Goal: Communication & Community: Answer question/provide support

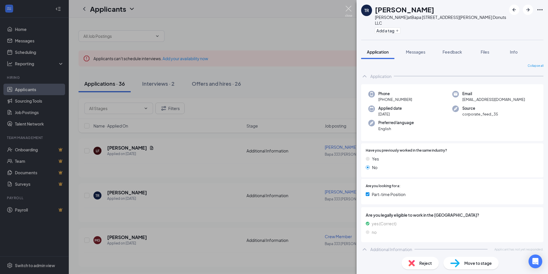
click at [347, 7] on img at bounding box center [348, 11] width 7 height 11
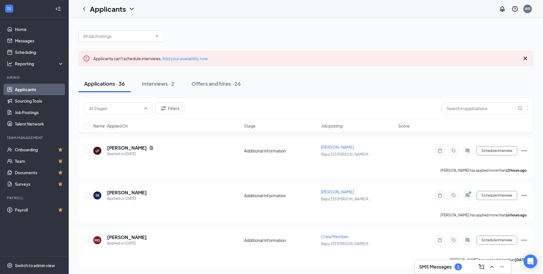
click at [438, 266] on h3 "SMS Messages" at bounding box center [435, 266] width 33 height 6
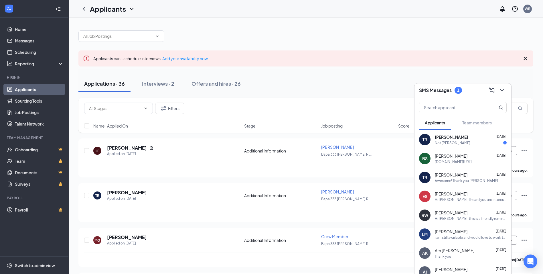
click at [445, 146] on div "TR Thomas Riel Sep 15 Not Thomas Riel." at bounding box center [463, 139] width 97 height 19
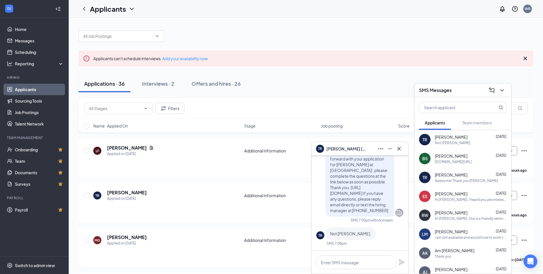
click at [462, 173] on div "[PERSON_NAME] [DATE]" at bounding box center [471, 175] width 72 height 6
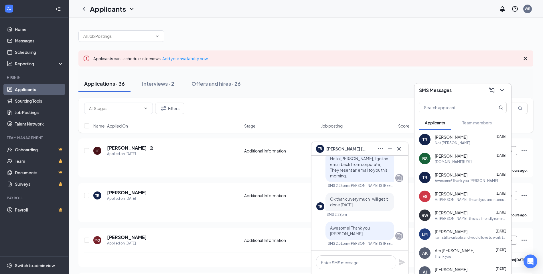
click at [453, 143] on div "Not [PERSON_NAME]." at bounding box center [453, 142] width 36 height 5
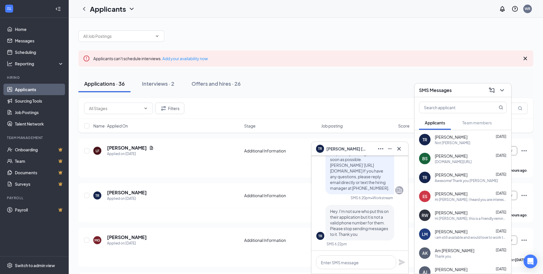
scroll to position [-172, 0]
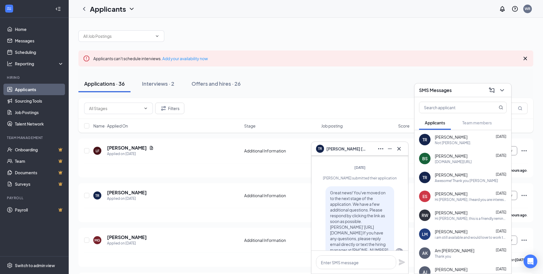
click at [454, 178] on div "Awesome! Thank you [PERSON_NAME]" at bounding box center [466, 180] width 63 height 5
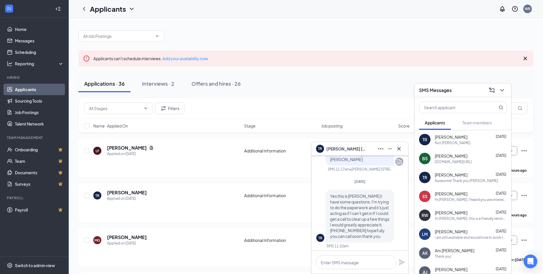
scroll to position [-1018, 0]
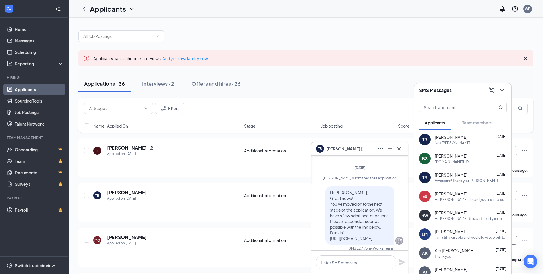
click at [454, 179] on div "Awesome! Thank you [PERSON_NAME]" at bounding box center [466, 180] width 63 height 5
click at [461, 173] on div "[PERSON_NAME] [DATE]" at bounding box center [471, 175] width 72 height 6
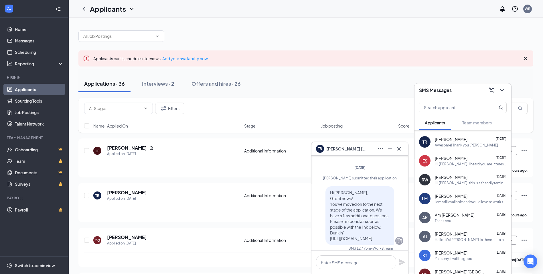
scroll to position [17, 0]
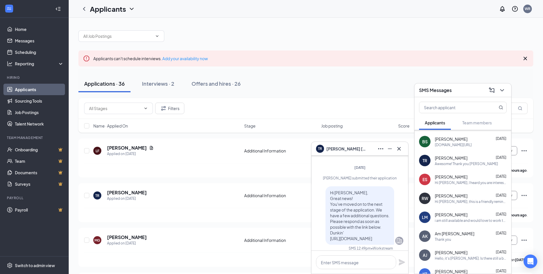
click at [456, 157] on span "[PERSON_NAME]" at bounding box center [451, 158] width 33 height 6
click at [398, 149] on icon "Cross" at bounding box center [399, 148] width 7 height 7
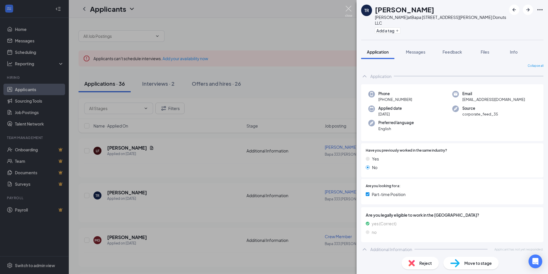
click at [347, 8] on img at bounding box center [348, 11] width 7 height 11
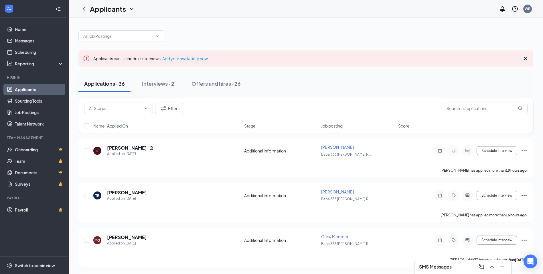
click at [463, 270] on div "SMS Messages" at bounding box center [463, 266] width 88 height 9
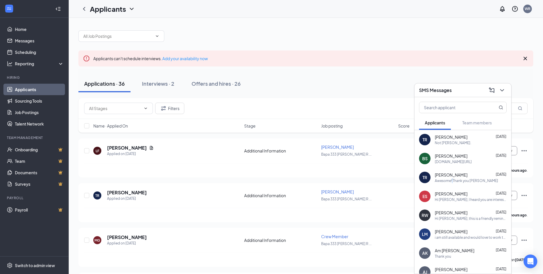
click at [452, 181] on div "Awesome! Thank you [PERSON_NAME]" at bounding box center [466, 180] width 63 height 5
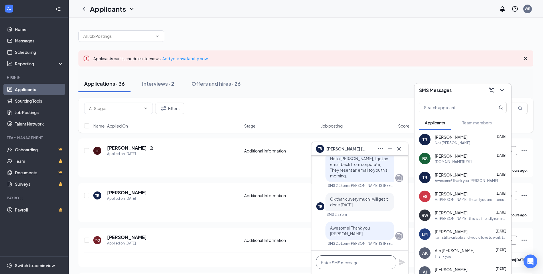
click at [342, 258] on textarea at bounding box center [356, 262] width 80 height 14
type textarea "[PERSON_NAME]??"
click at [401, 264] on icon "Plane" at bounding box center [402, 262] width 6 height 6
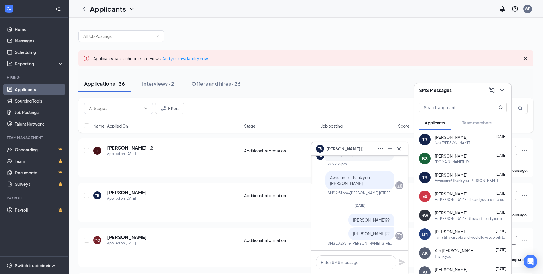
click at [471, 136] on div "[PERSON_NAME] [DATE]" at bounding box center [471, 137] width 72 height 6
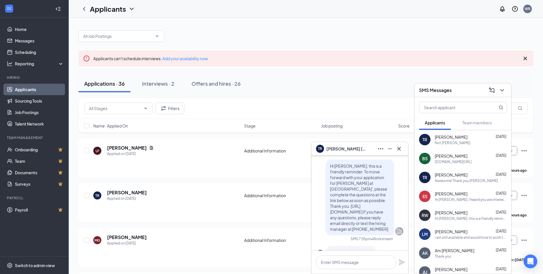
scroll to position [-29, 0]
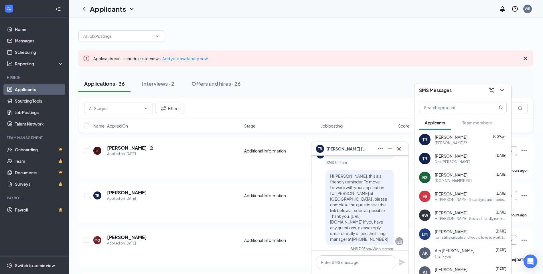
click at [452, 178] on div "[DOMAIN_NAME][URL]" at bounding box center [453, 180] width 37 height 5
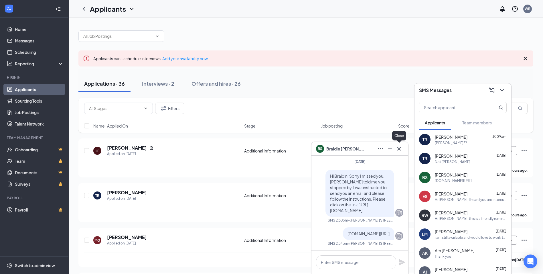
click at [400, 147] on icon "Cross" at bounding box center [399, 148] width 7 height 7
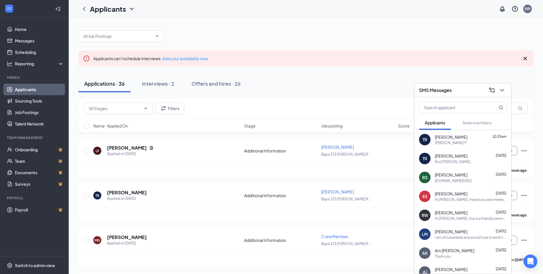
click at [454, 162] on div "Not [PERSON_NAME]." at bounding box center [453, 161] width 36 height 5
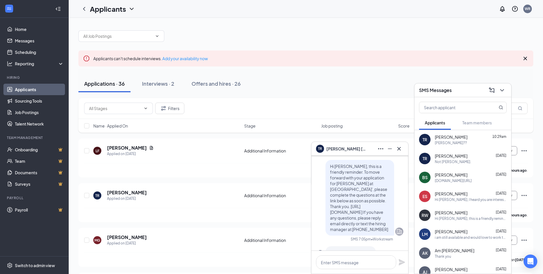
scroll to position [-29, 0]
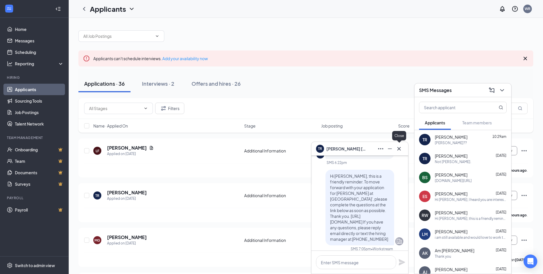
click at [400, 148] on icon "Cross" at bounding box center [399, 148] width 7 height 7
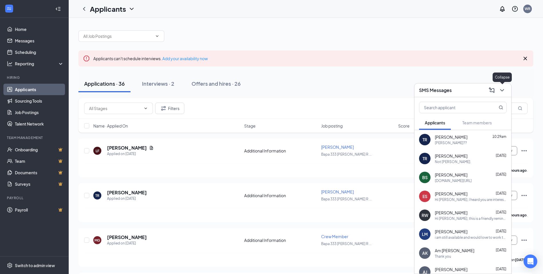
click at [503, 93] on icon "ChevronDown" at bounding box center [502, 90] width 7 height 7
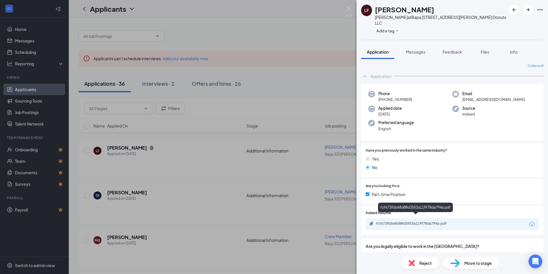
click at [442, 221] on div "fcf673fbb68d88d3553a119f78da794a.pdf" at bounding box center [416, 223] width 80 height 5
click at [349, 9] on img at bounding box center [348, 11] width 7 height 11
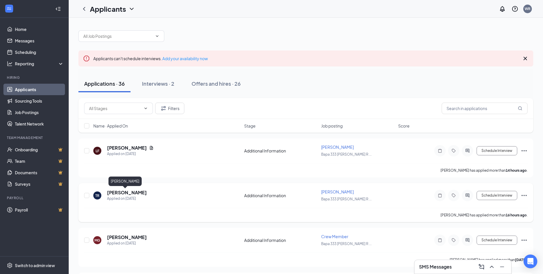
click at [126, 192] on h5 "[PERSON_NAME]" at bounding box center [127, 192] width 40 height 6
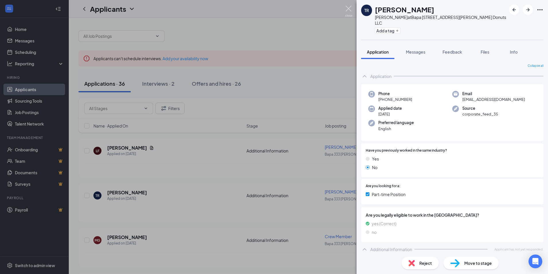
click at [348, 7] on img at bounding box center [348, 11] width 7 height 11
